Goal: Navigation & Orientation: Find specific page/section

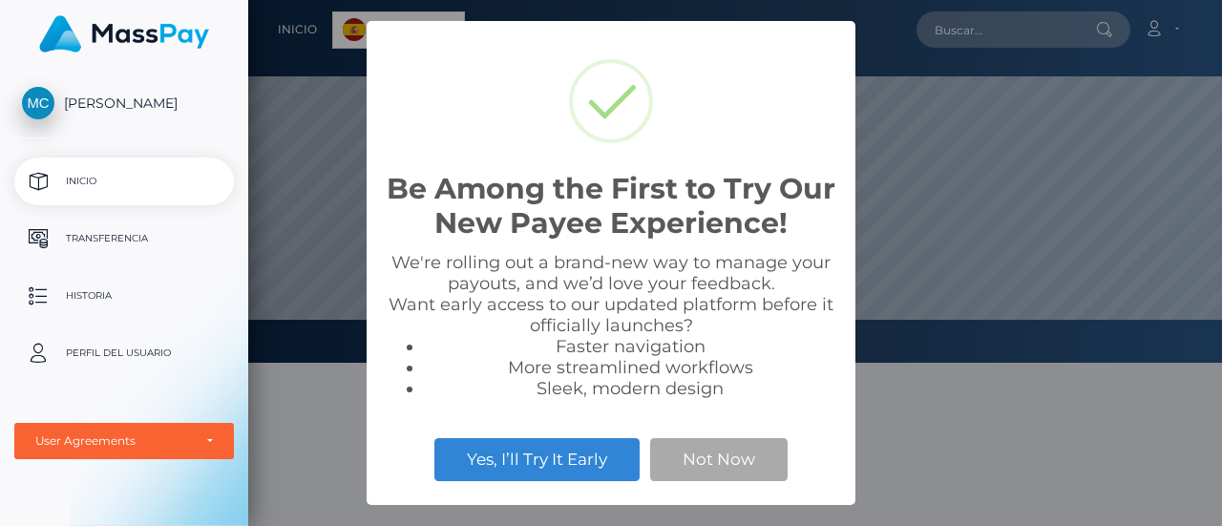
scroll to position [363, 974]
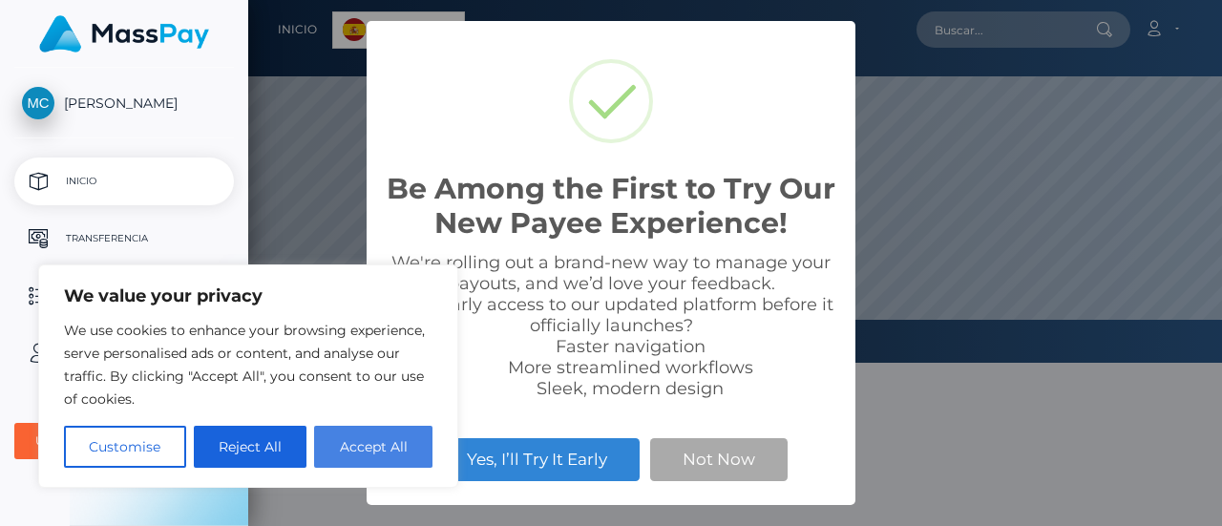
click at [375, 453] on button "Accept All" at bounding box center [373, 447] width 118 height 42
checkbox input "true"
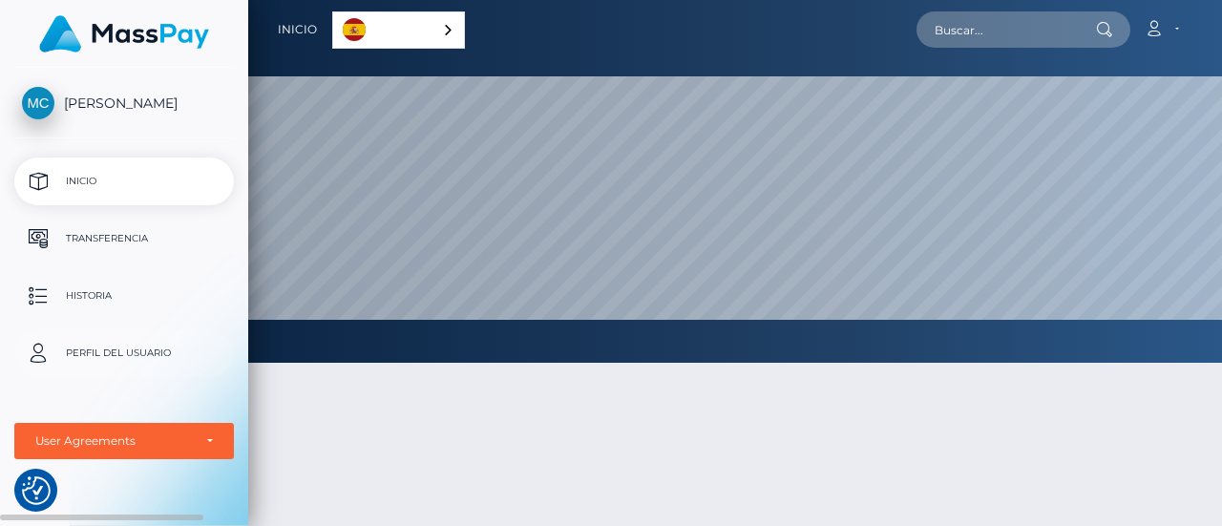
click at [174, 360] on p "Perfil del usuario" at bounding box center [124, 353] width 204 height 29
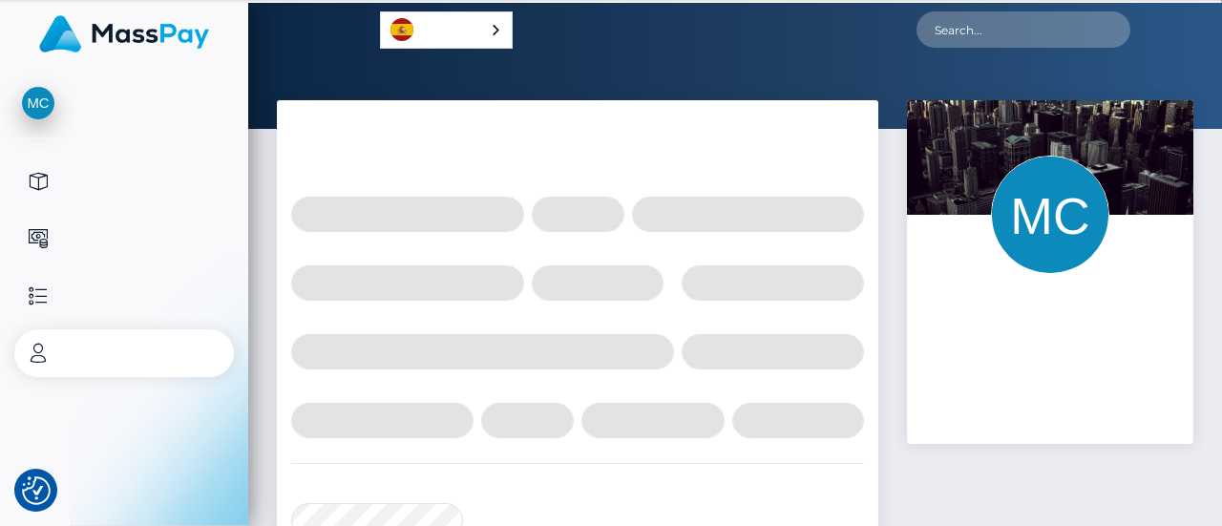
select select
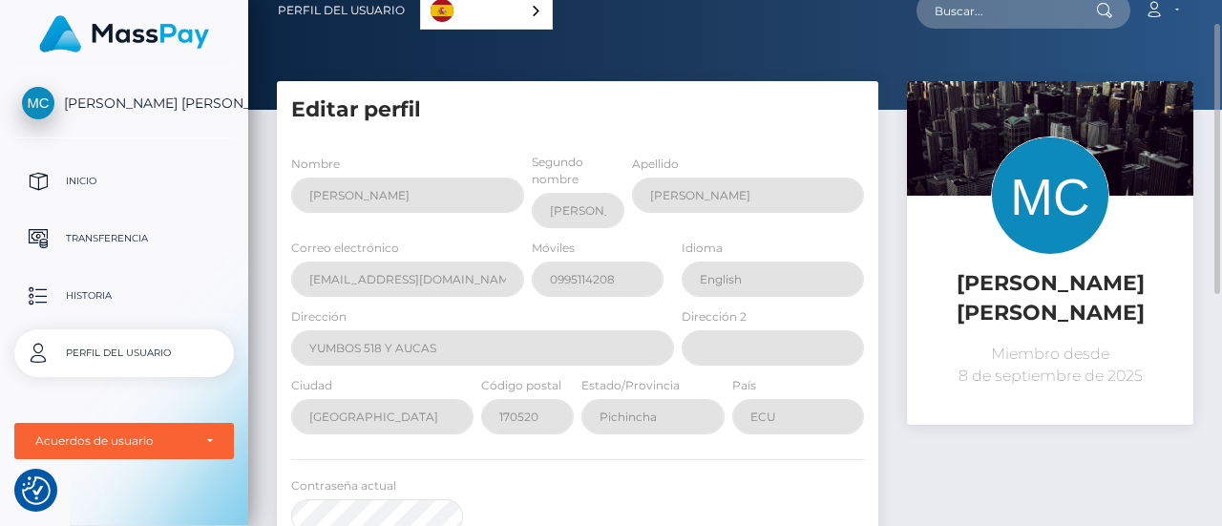
scroll to position [53, 0]
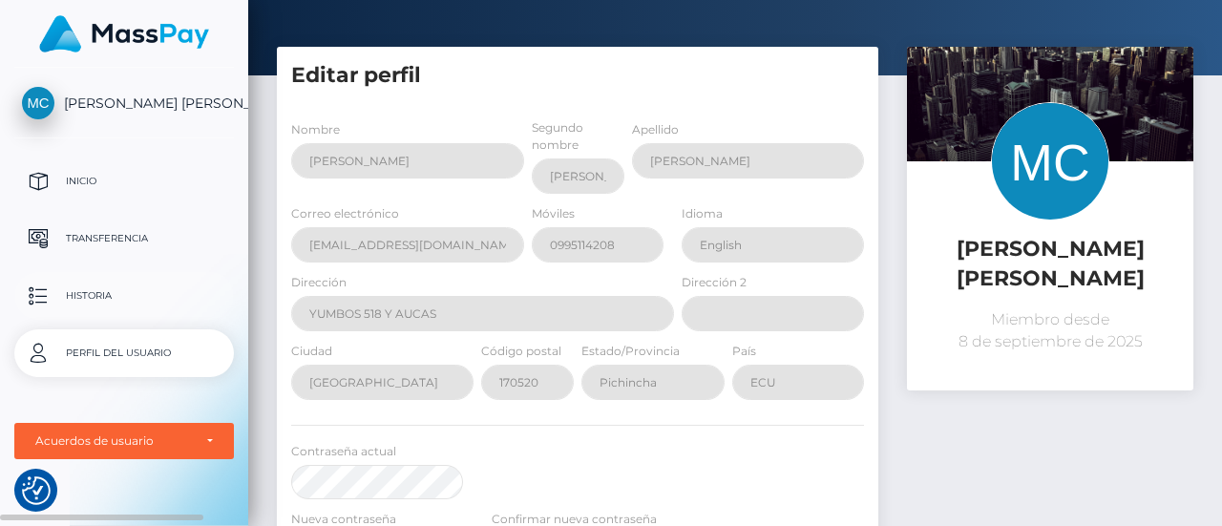
click at [147, 311] on link "Historia" at bounding box center [124, 296] width 220 height 48
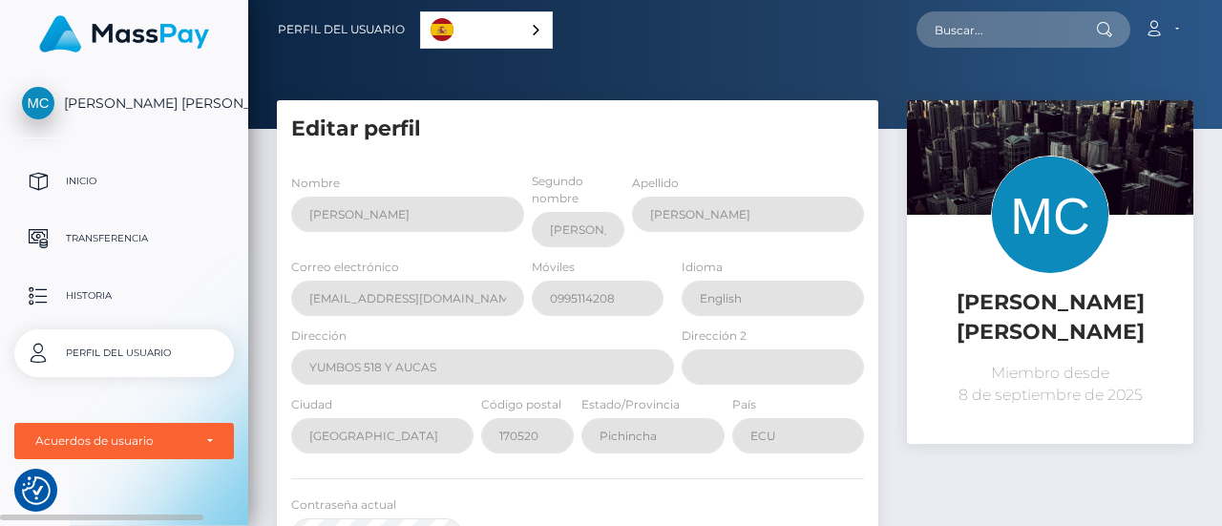
click at [131, 232] on p "Transferencia" at bounding box center [124, 238] width 204 height 29
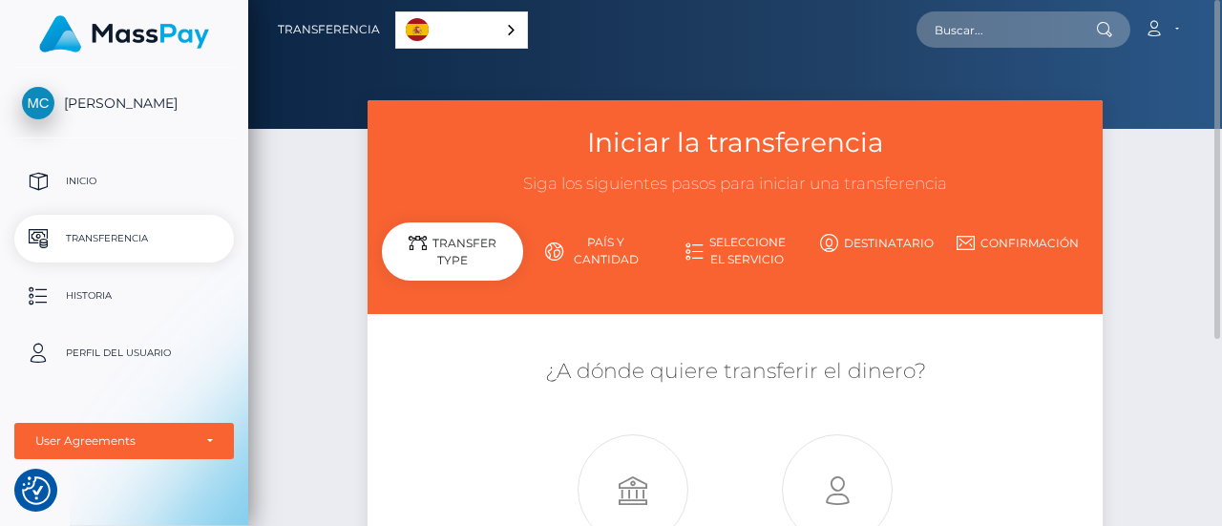
click at [456, 28] on link "Español" at bounding box center [461, 29] width 131 height 35
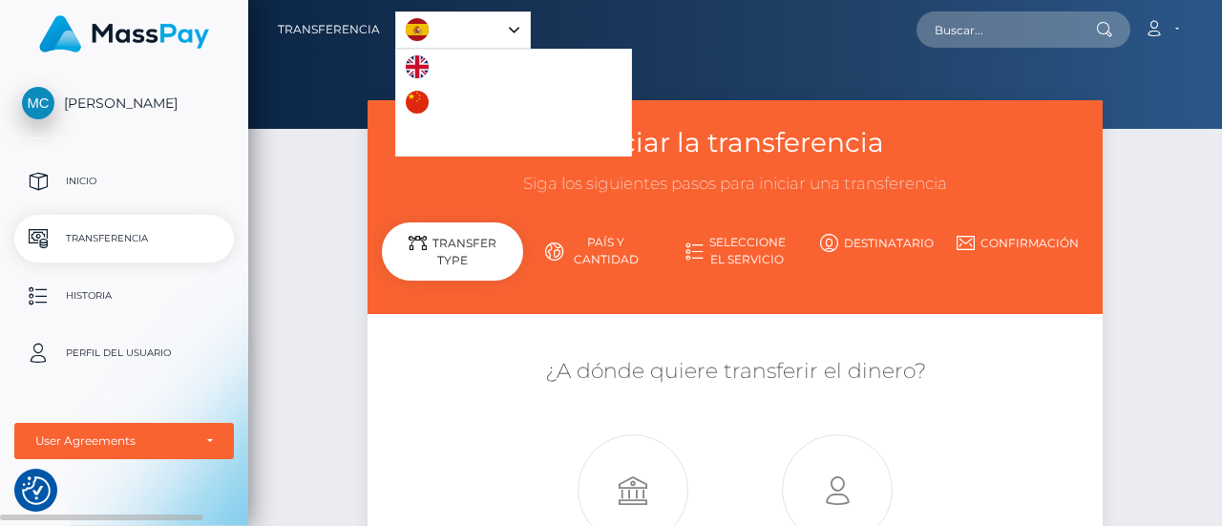
click at [162, 198] on link "Inicio" at bounding box center [124, 182] width 220 height 48
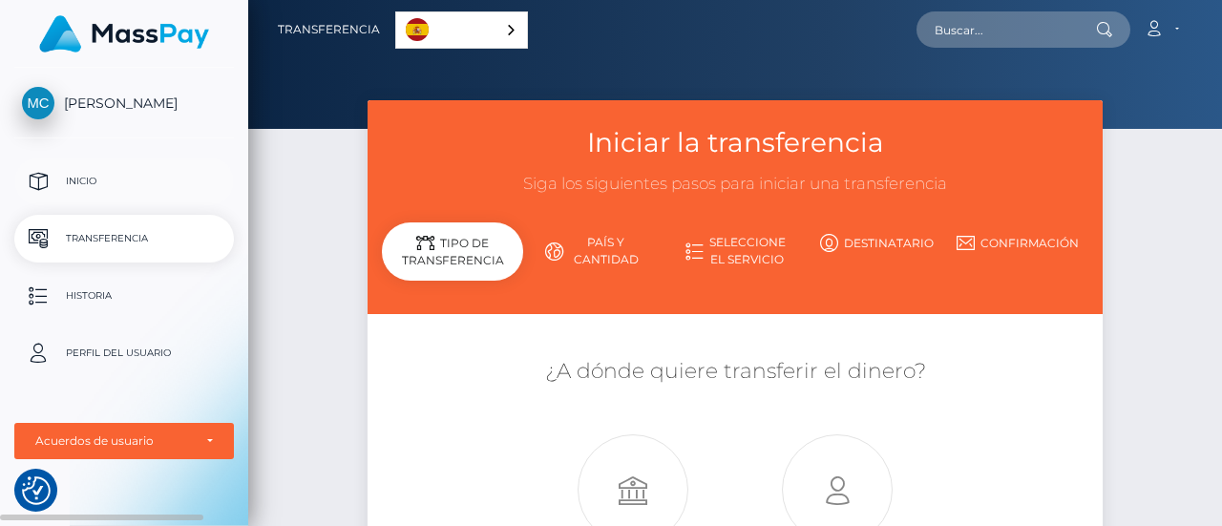
click at [139, 182] on p "Inicio" at bounding box center [124, 181] width 204 height 29
click at [126, 32] on img at bounding box center [124, 33] width 170 height 37
